Goal: Task Accomplishment & Management: Use online tool/utility

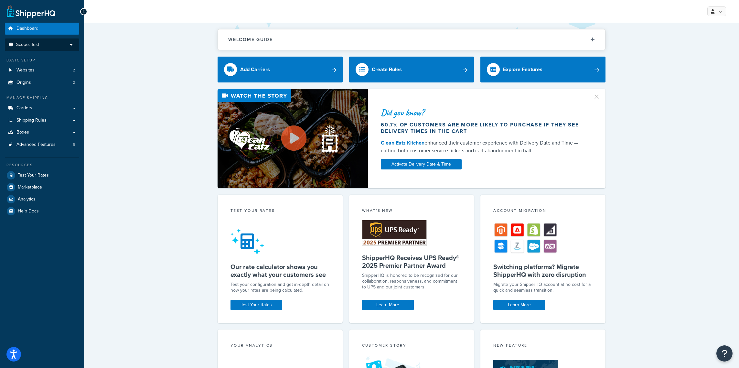
click at [53, 47] on p "Scope: Test" at bounding box center [42, 44] width 69 height 5
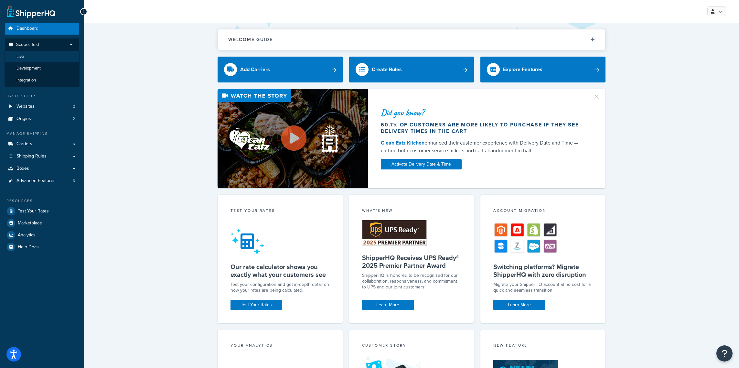
click at [43, 61] on li "Live" at bounding box center [42, 57] width 75 height 12
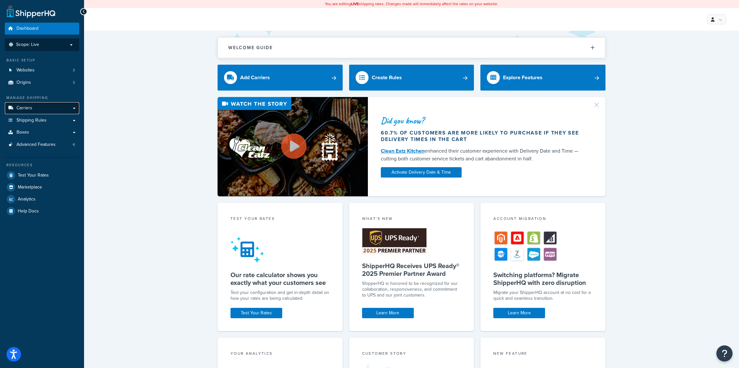
click at [51, 109] on link "Carriers" at bounding box center [42, 108] width 74 height 12
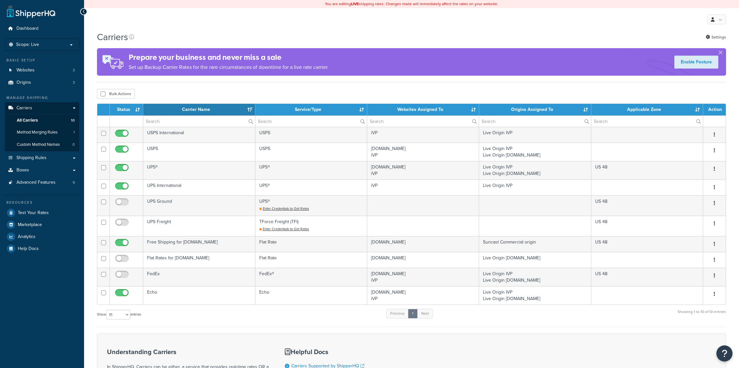
select select "15"
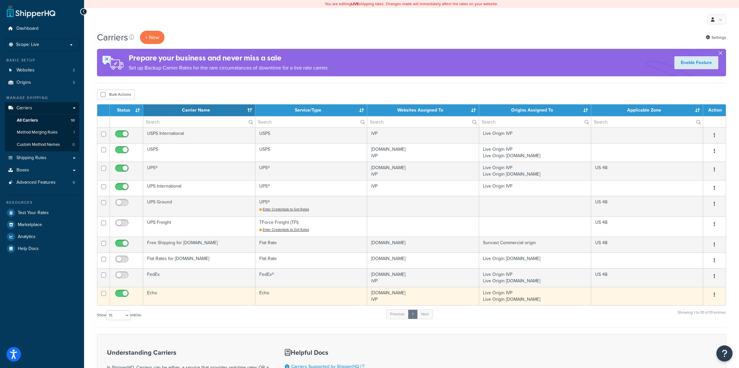
click at [161, 293] on td "Echo" at bounding box center [199, 296] width 112 height 18
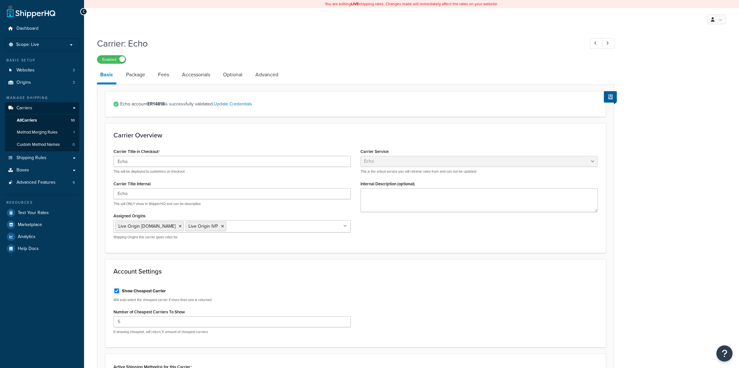
select select "echoFreight"
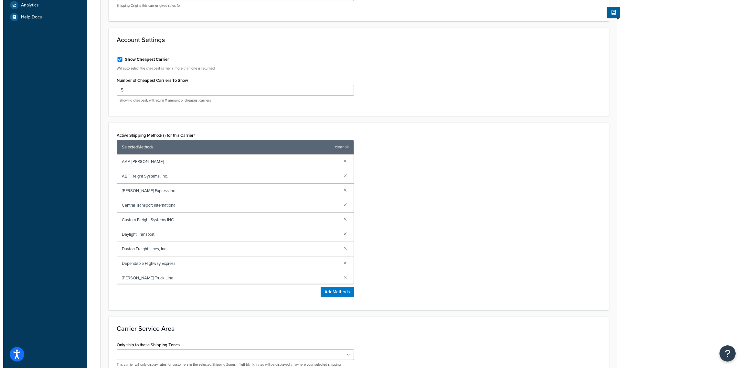
scroll to position [242, 0]
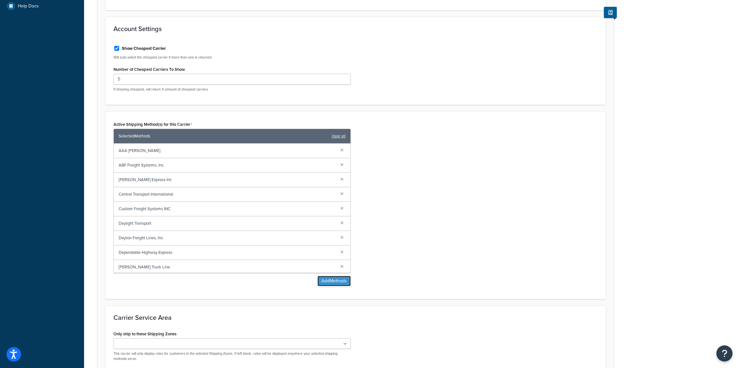
click at [339, 282] on button "Add Methods" at bounding box center [334, 281] width 33 height 10
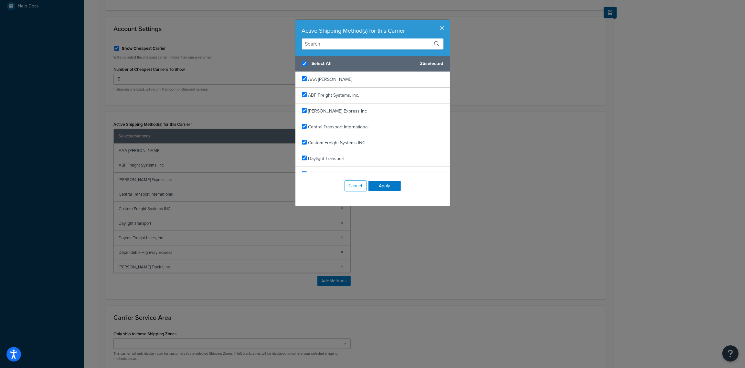
click at [334, 40] on input "text" at bounding box center [373, 43] width 142 height 11
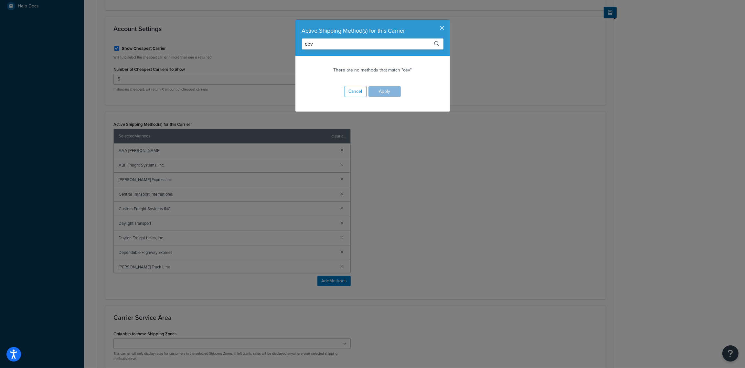
type input "cev"
click at [448, 21] on button "button" at bounding box center [449, 21] width 2 height 2
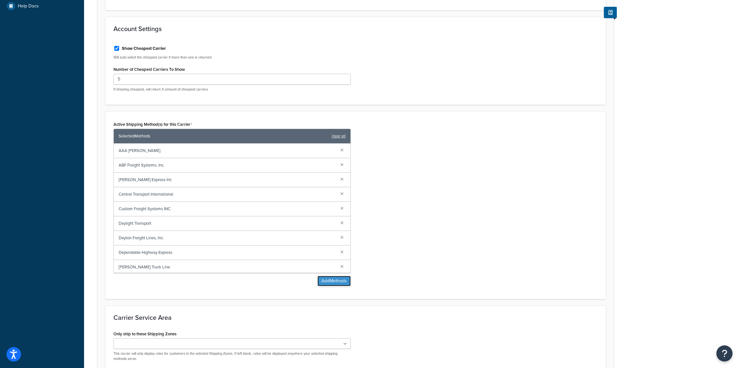
click at [346, 279] on button "Add Methods" at bounding box center [334, 281] width 33 height 10
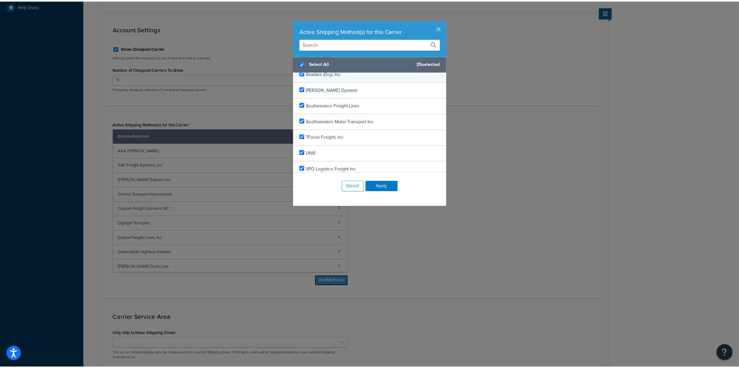
scroll to position [297, 0]
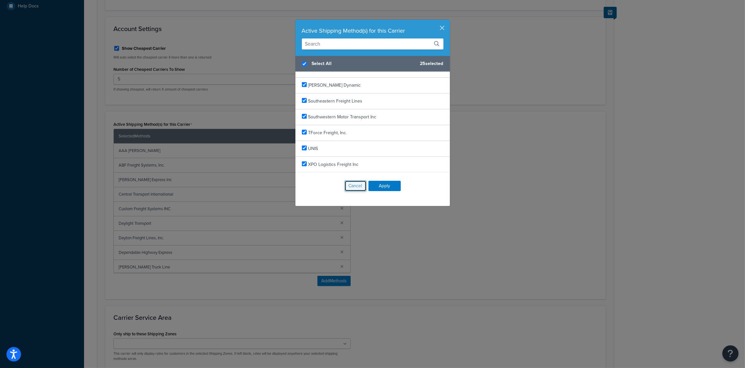
click at [358, 187] on button "Cancel" at bounding box center [356, 185] width 22 height 11
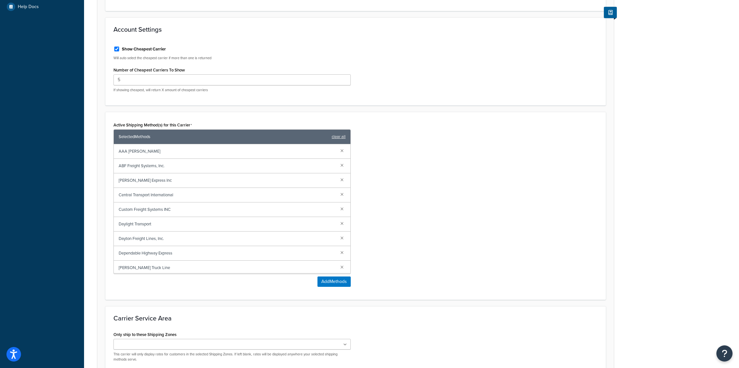
scroll to position [0, 0]
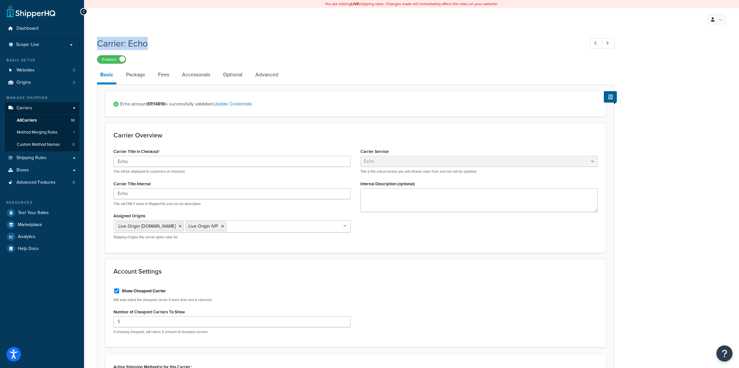
drag, startPoint x: 154, startPoint y: 47, endPoint x: 99, endPoint y: 46, distance: 55.0
click at [99, 46] on h1 "Carrier: Echo" at bounding box center [337, 43] width 481 height 13
copy h1 "Carrier: Echo"
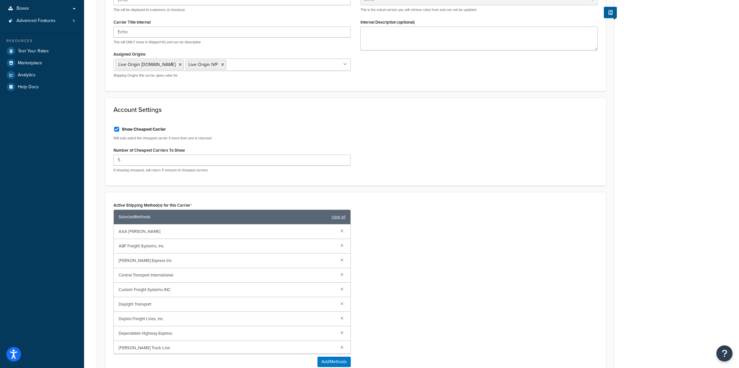
scroll to position [308, 0]
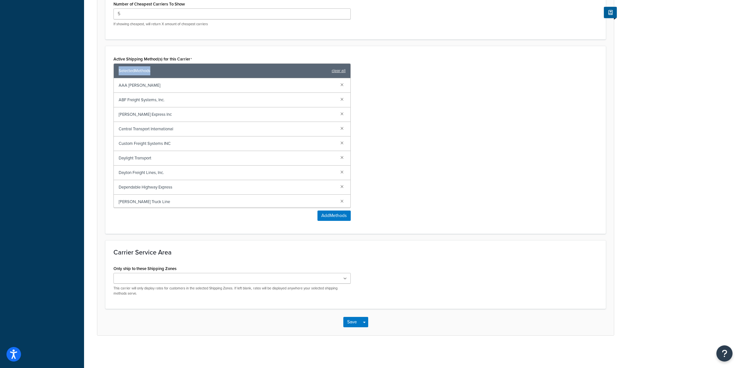
drag, startPoint x: 155, startPoint y: 71, endPoint x: 115, endPoint y: 70, distance: 39.1
click at [115, 70] on div "Selected Methods clear all" at bounding box center [232, 71] width 237 height 15
copy span "Selected Methods"
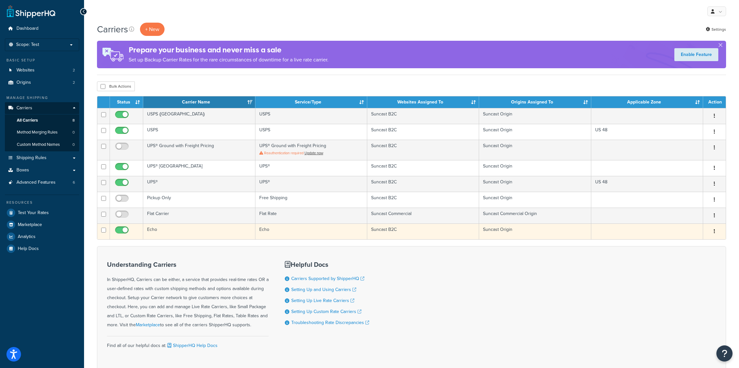
click at [157, 231] on td "Echo" at bounding box center [199, 231] width 112 height 16
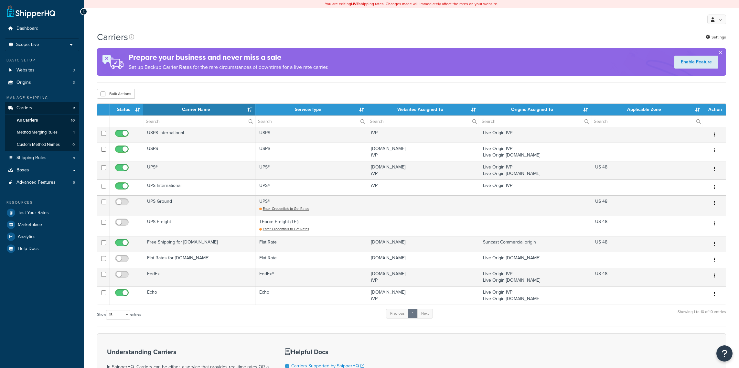
select select "15"
